Goal: Information Seeking & Learning: Learn about a topic

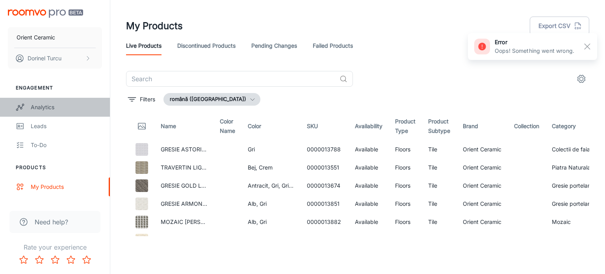
click at [61, 107] on div "Analytics" at bounding box center [66, 107] width 71 height 9
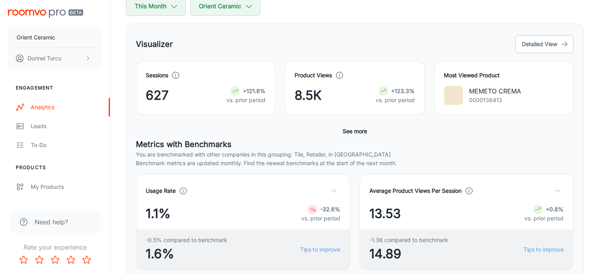
scroll to position [118, 0]
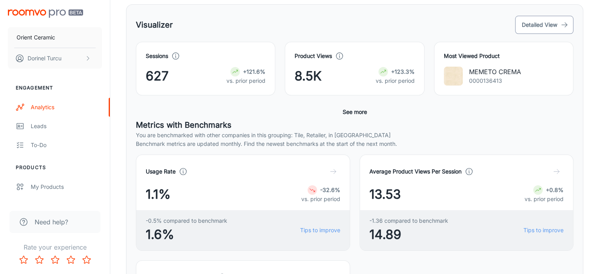
click at [544, 29] on button "Detailed View" at bounding box center [544, 25] width 58 height 18
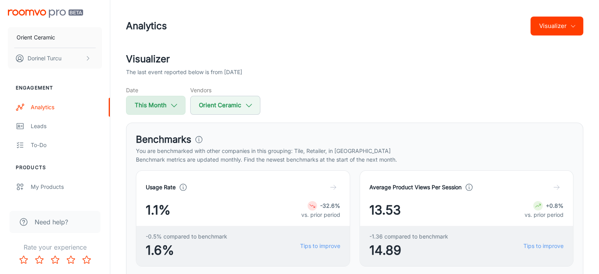
click at [162, 111] on button "This Month" at bounding box center [155, 105] width 59 height 19
select select "8"
select select "2025"
select select "8"
select select "2025"
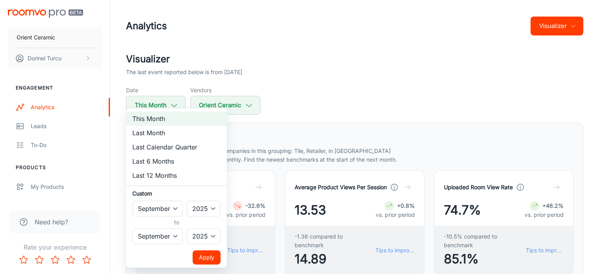
click at [378, 59] on div at bounding box center [302, 137] width 605 height 274
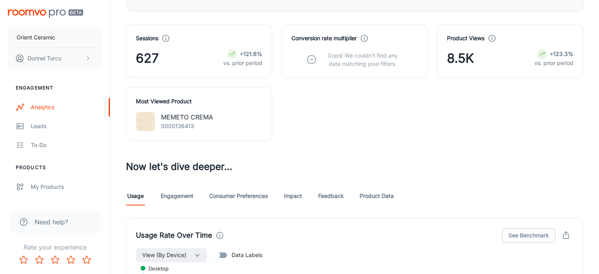
scroll to position [472, 0]
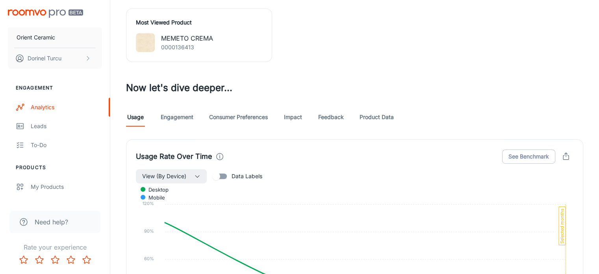
click at [185, 107] on link "Engagement" at bounding box center [177, 116] width 33 height 19
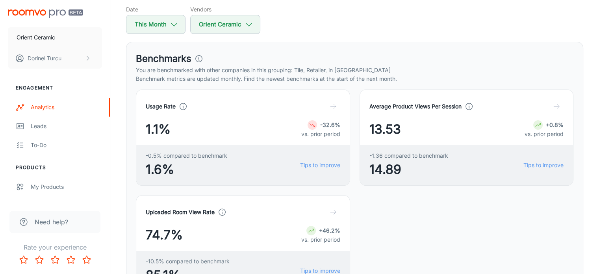
scroll to position [118, 0]
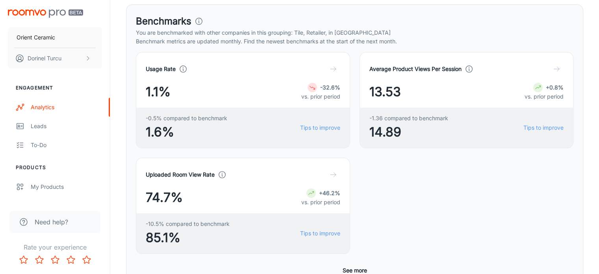
click at [357, 263] on button "See more" at bounding box center [354, 270] width 31 height 14
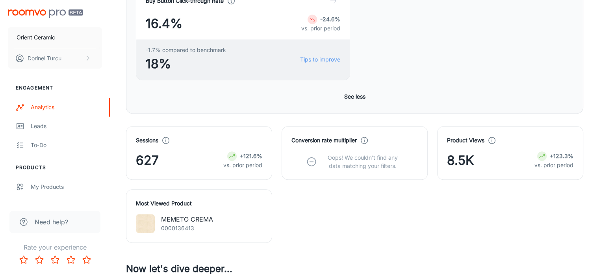
scroll to position [630, 0]
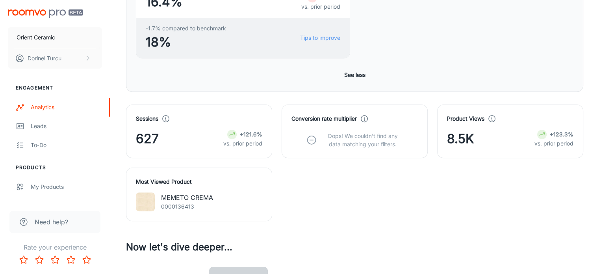
click at [255, 267] on link "Consumer Preferences" at bounding box center [238, 276] width 59 height 19
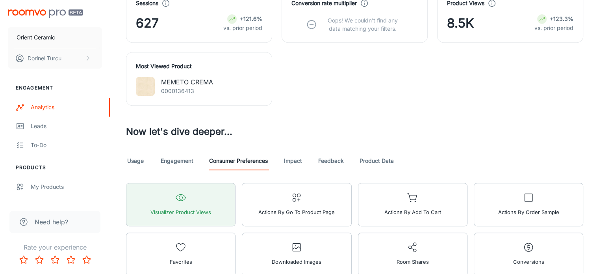
scroll to position [748, 0]
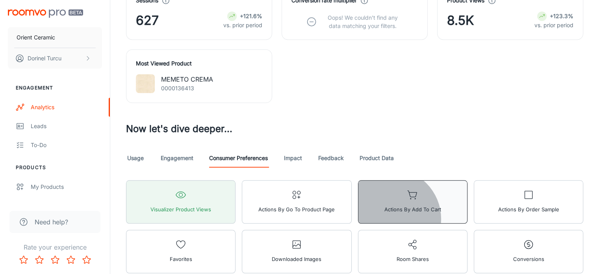
drag, startPoint x: 274, startPoint y: 39, endPoint x: 280, endPoint y: 41, distance: 6.2
click at [384, 204] on span "Actions by Add to Cart" at bounding box center [412, 209] width 57 height 10
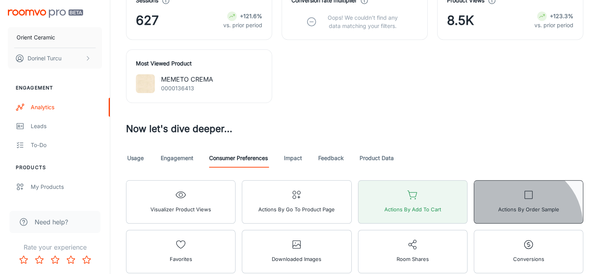
click at [474, 180] on button "Actions by Order Sample" at bounding box center [528, 201] width 109 height 43
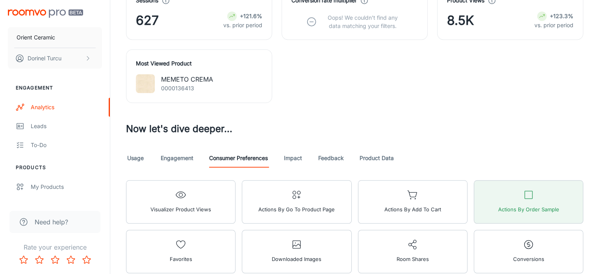
scroll to position [581, 0]
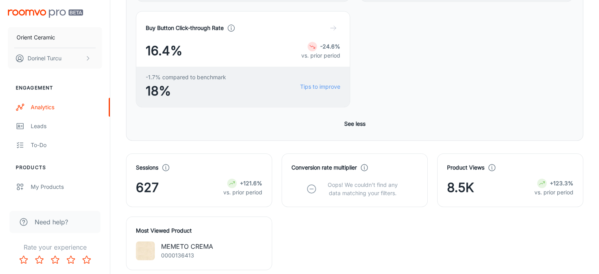
drag, startPoint x: 266, startPoint y: 200, endPoint x: 265, endPoint y: 183, distance: 16.9
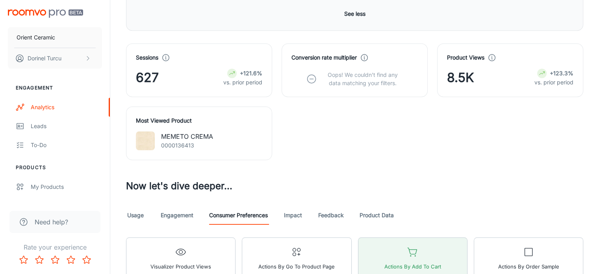
scroll to position [739, 0]
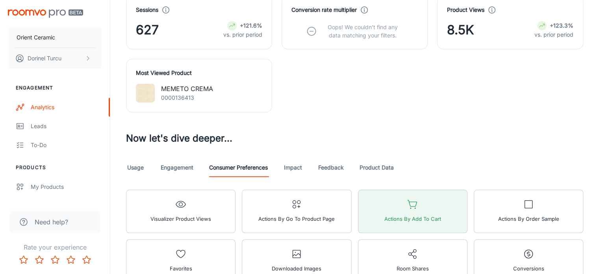
click at [235, 233] on div "Favorites" at bounding box center [178, 258] width 116 height 50
click at [474, 189] on button "Actions by Order Sample" at bounding box center [528, 210] width 109 height 43
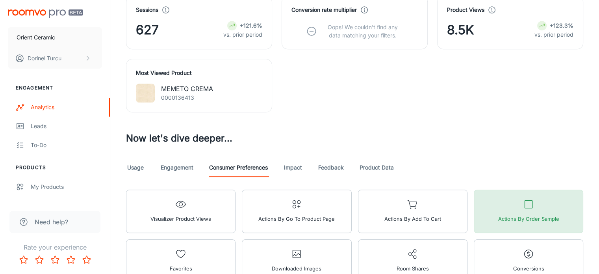
scroll to position [581, 0]
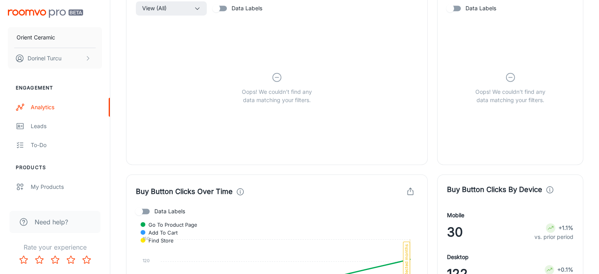
scroll to position [1053, 0]
